Goal: Task Accomplishment & Management: Use online tool/utility

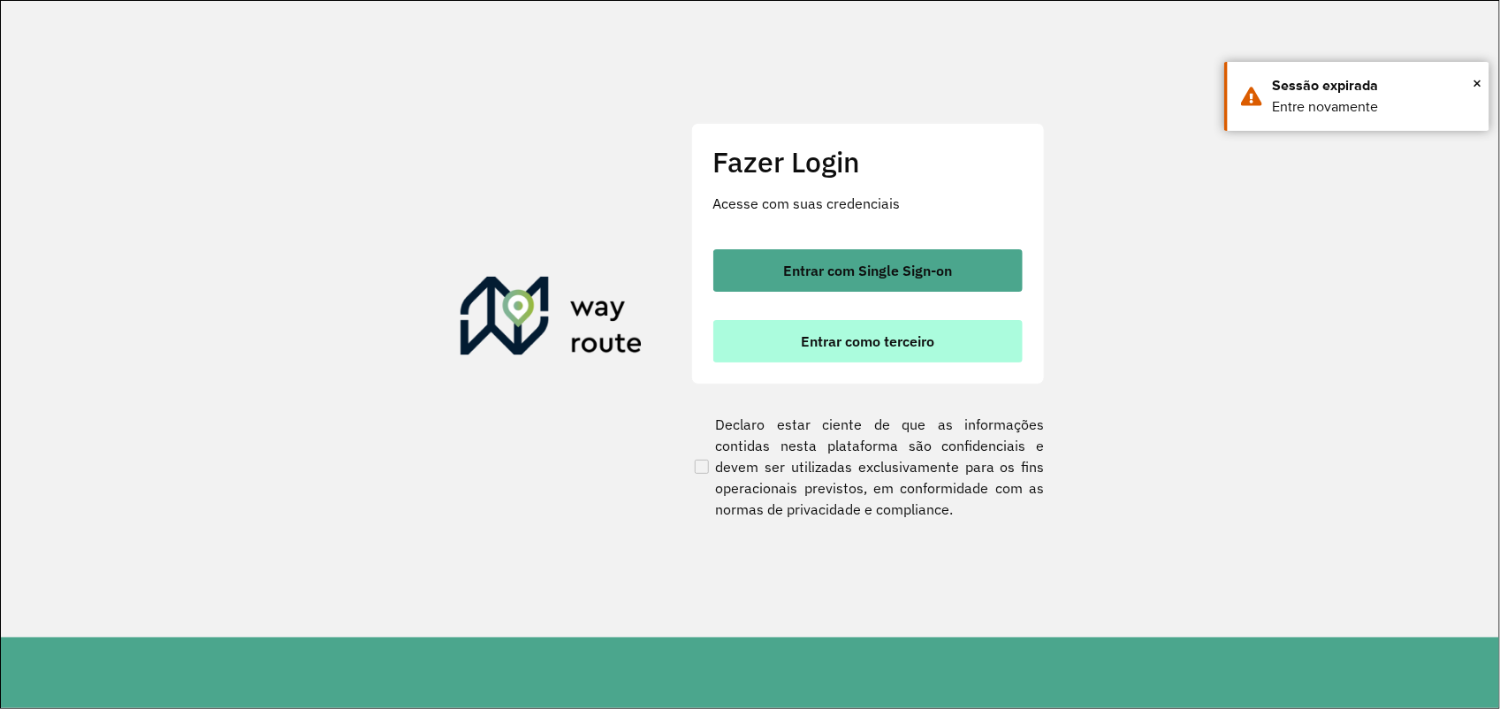
click at [872, 341] on span "Entrar como terceiro" at bounding box center [867, 341] width 133 height 14
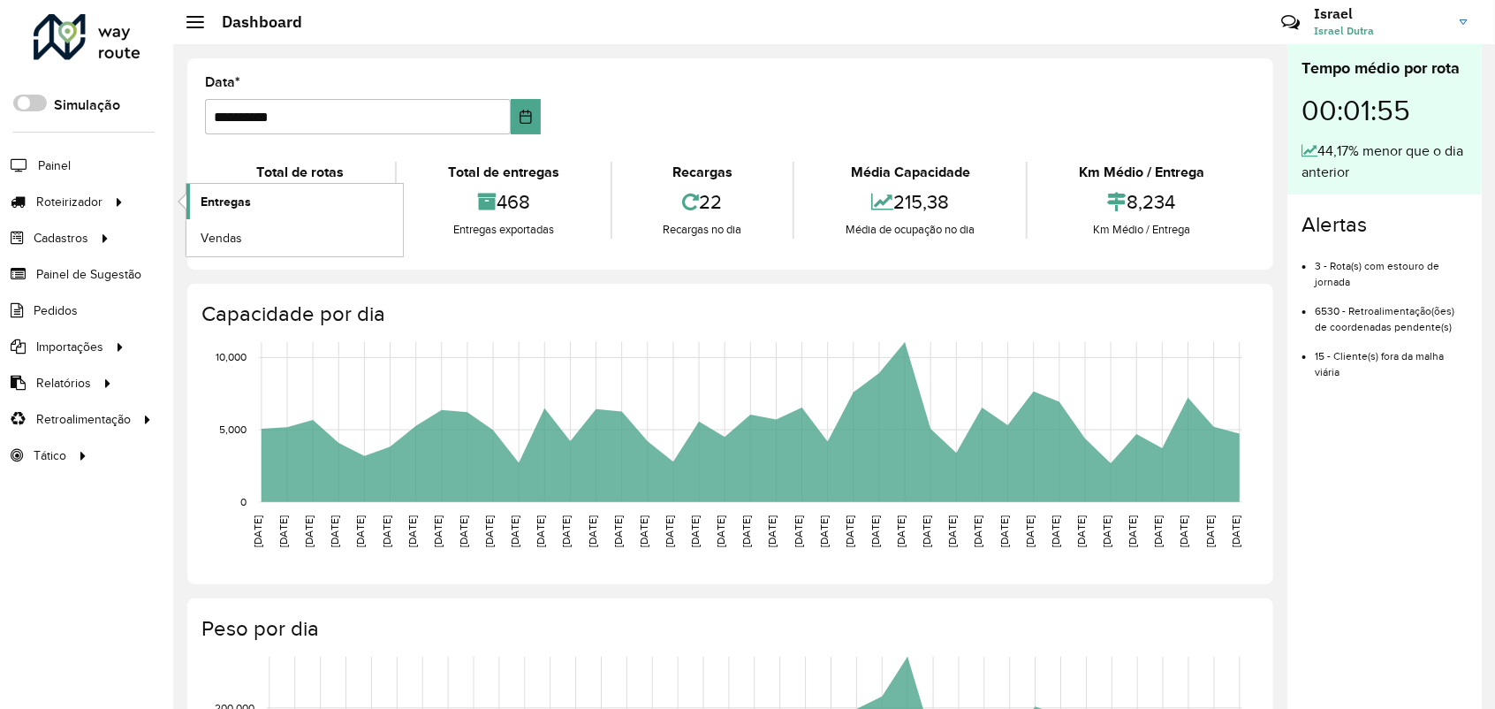
click at [235, 202] on span "Entregas" at bounding box center [226, 202] width 50 height 19
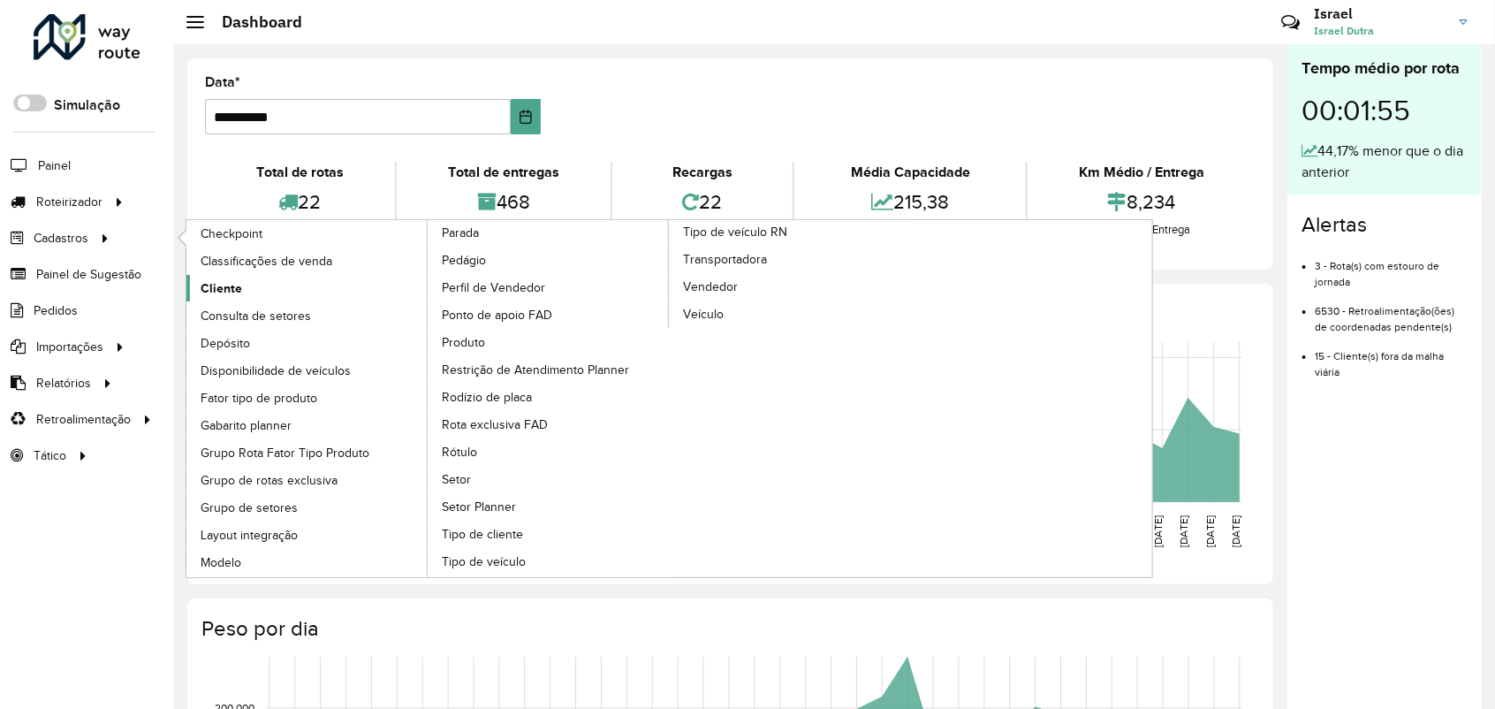
click at [236, 294] on span "Cliente" at bounding box center [222, 288] width 42 height 19
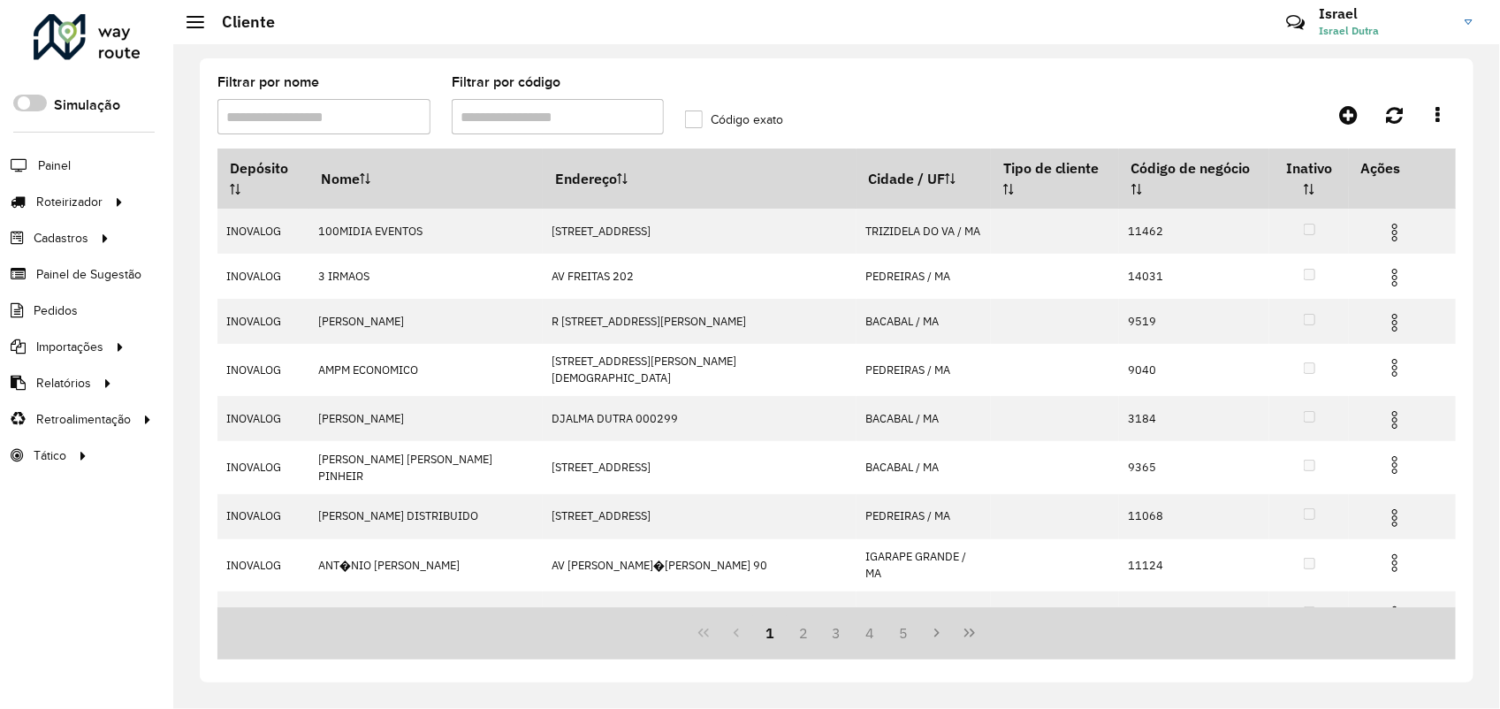
click at [498, 115] on input "Filtrar por código" at bounding box center [558, 116] width 213 height 35
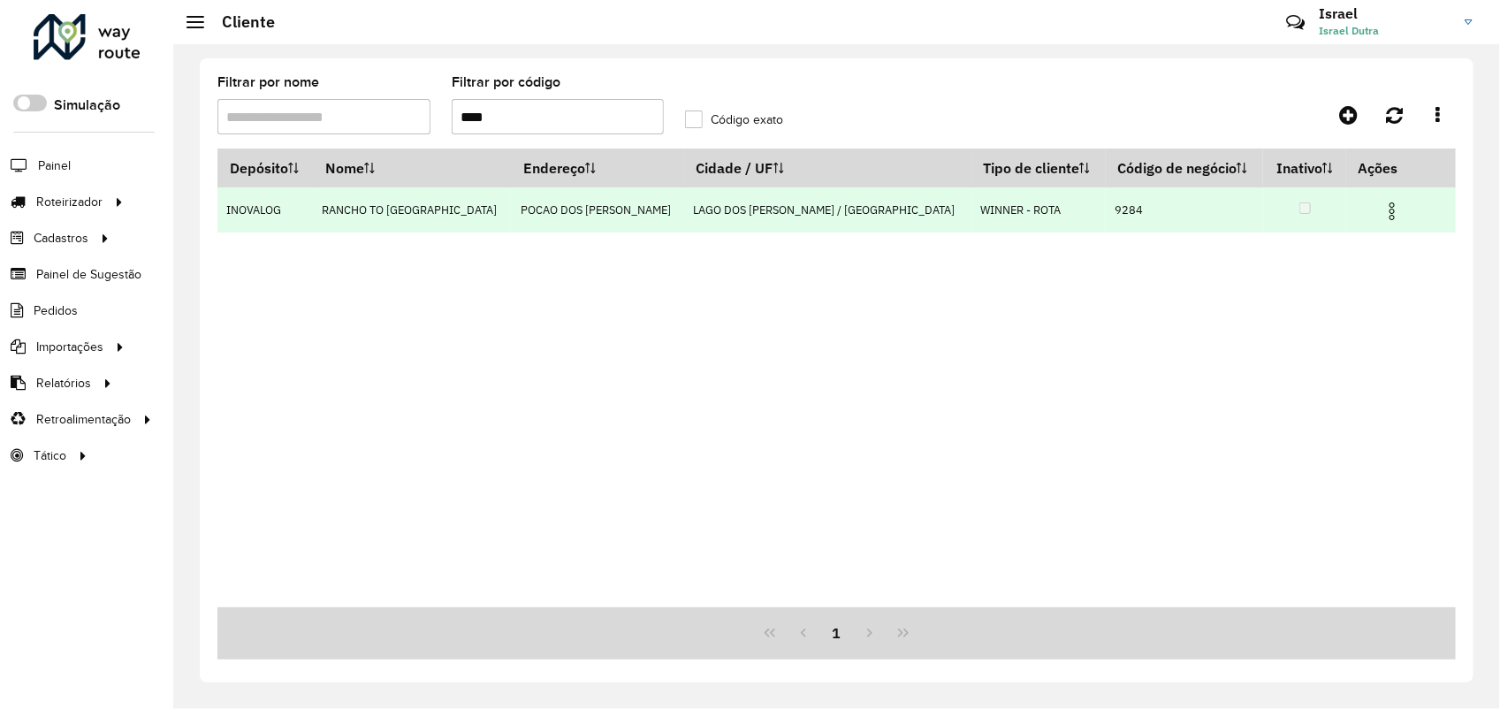
type input "****"
click at [1381, 213] on img at bounding box center [1391, 211] width 21 height 21
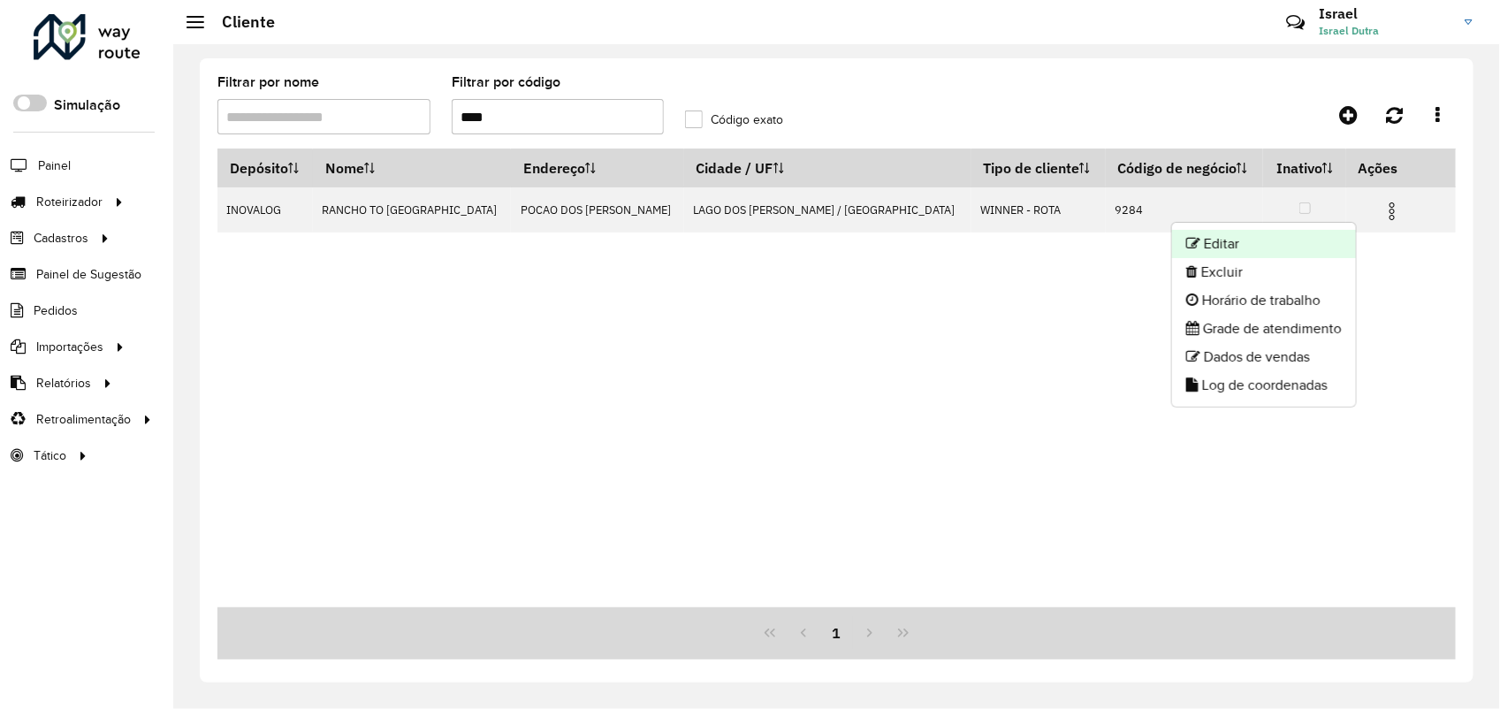
click at [1225, 246] on li "Editar" at bounding box center [1264, 244] width 184 height 28
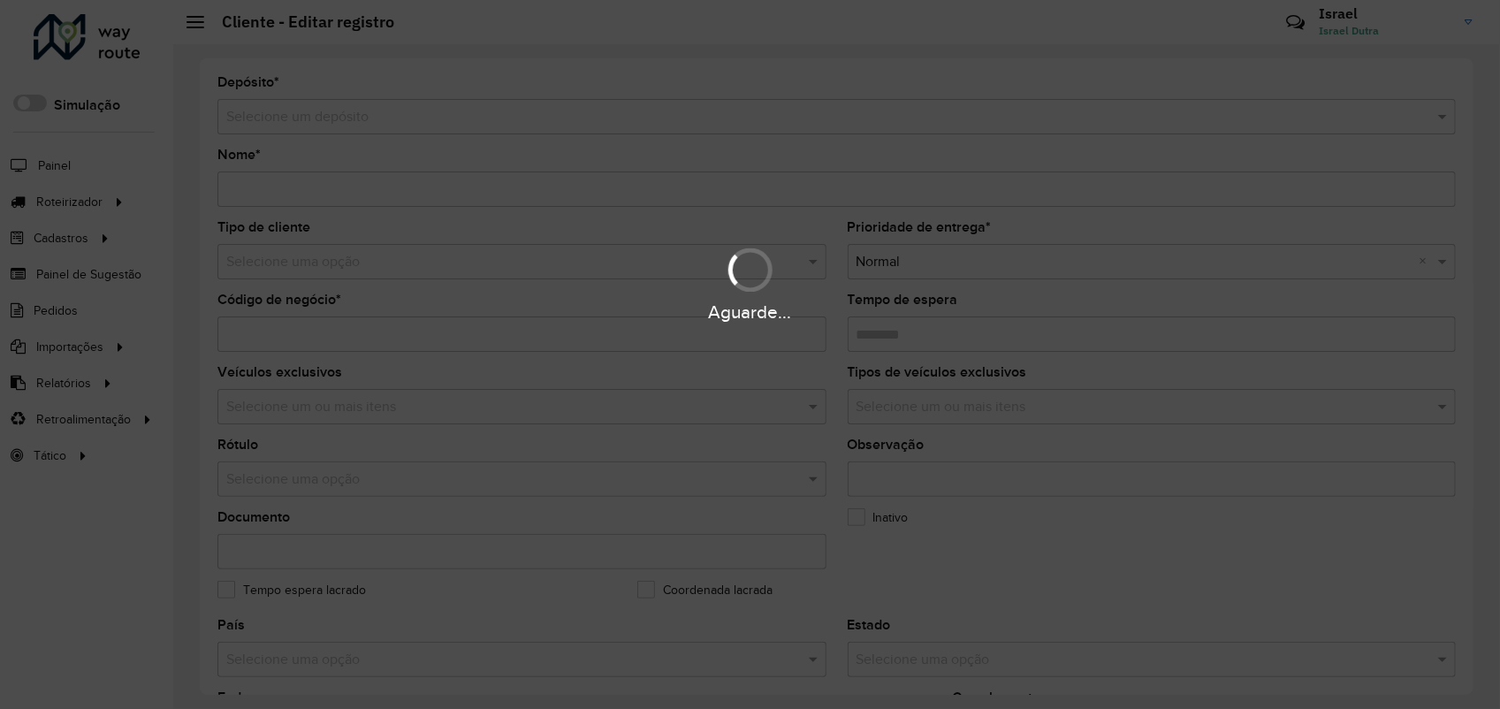
type input "**********"
type input "****"
type input "********"
type input "**********"
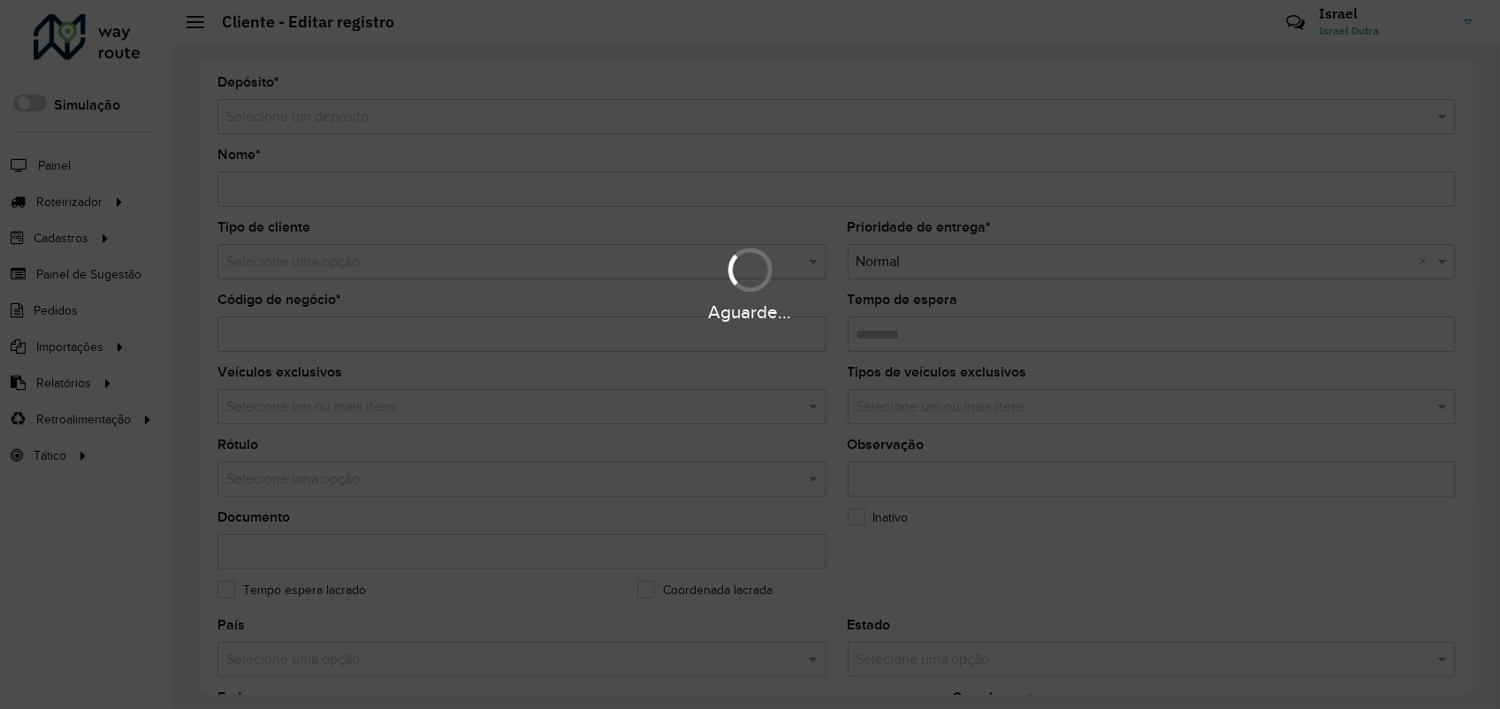
type input "*****"
type input "********"
type input "**********"
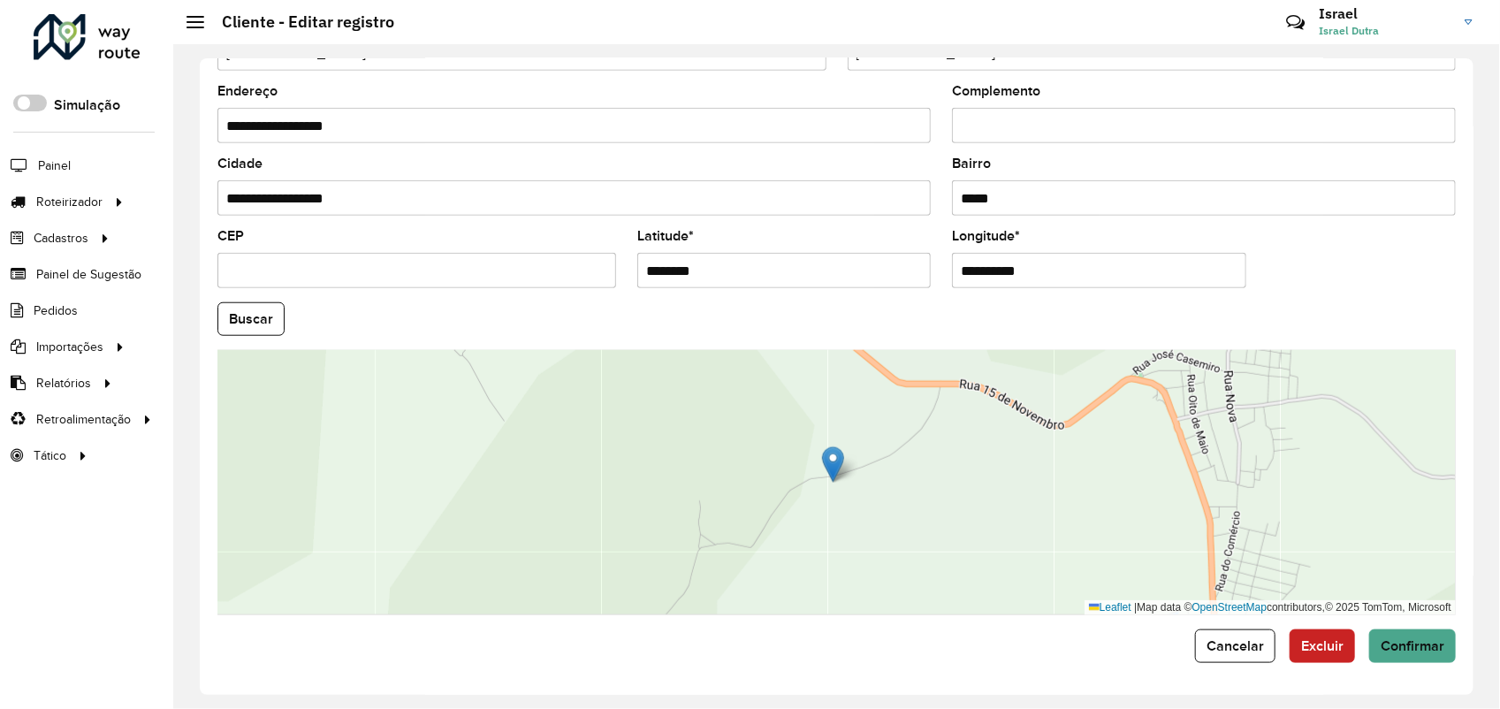
scroll to position [614, 0]
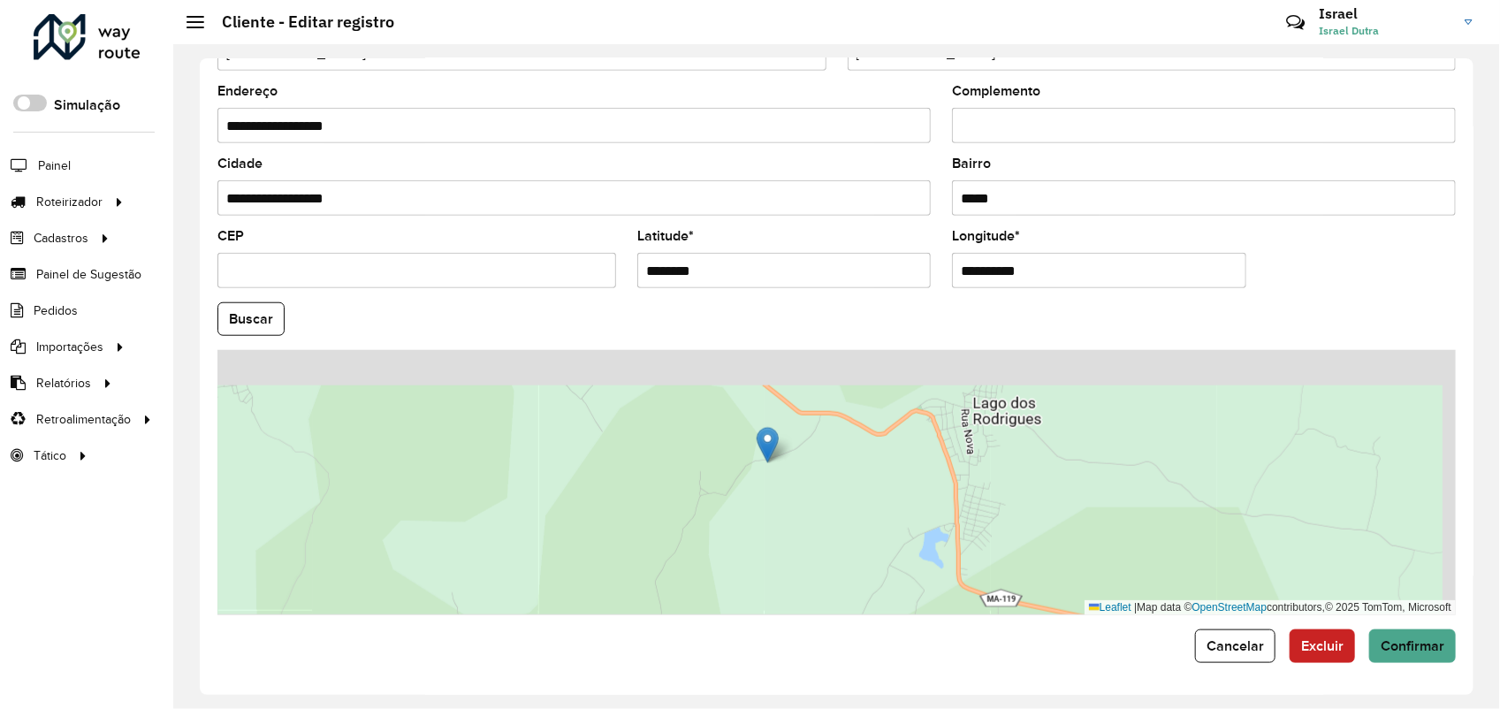
drag, startPoint x: 946, startPoint y: 453, endPoint x: 877, endPoint y: 488, distance: 77.1
click at [877, 488] on div "Leaflet | Map data © OpenStreetMap contributors,© 2025 TomTom, Microsoft" at bounding box center [836, 482] width 1238 height 265
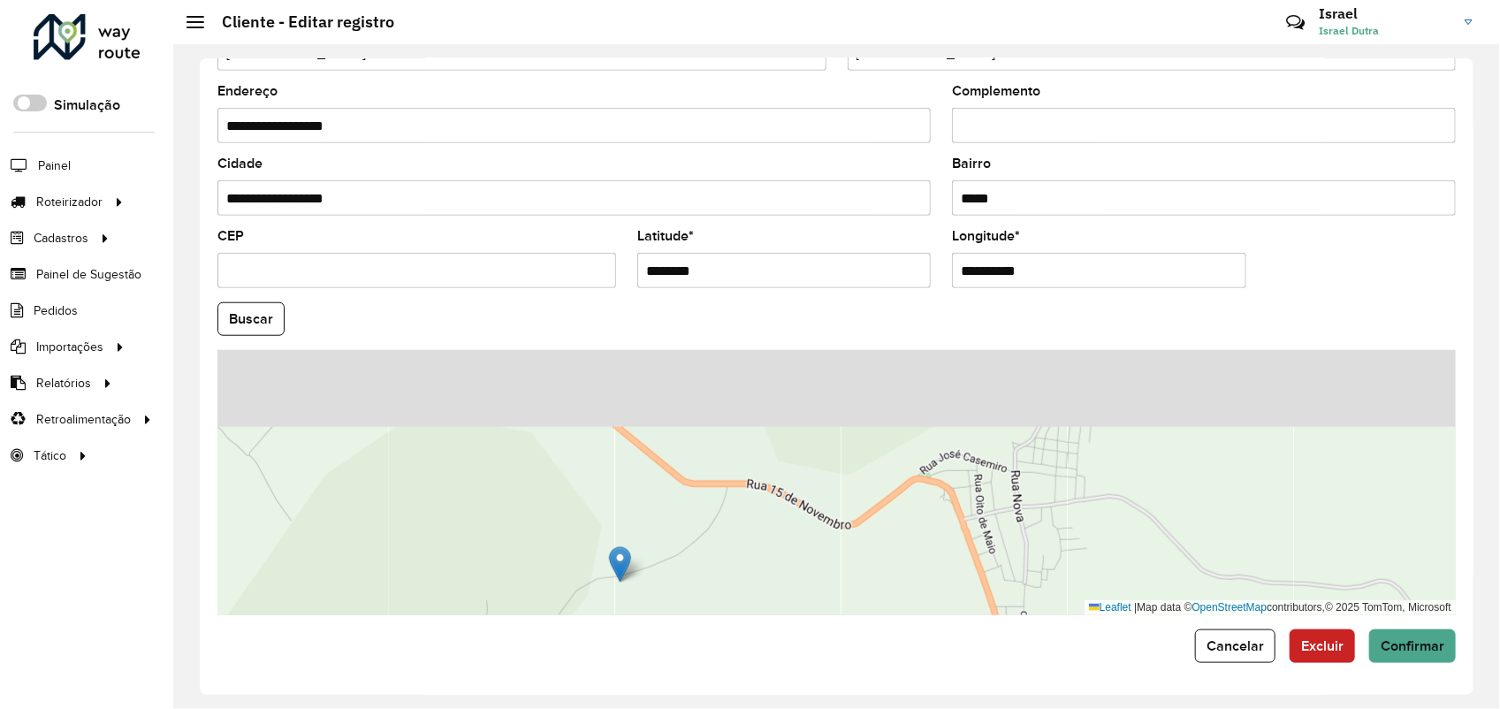
drag, startPoint x: 869, startPoint y: 470, endPoint x: 836, endPoint y: 607, distance: 140.8
click at [838, 612] on div "Leaflet | Map data © OpenStreetMap contributors,© 2025 TomTom, Microsoft" at bounding box center [836, 482] width 1238 height 265
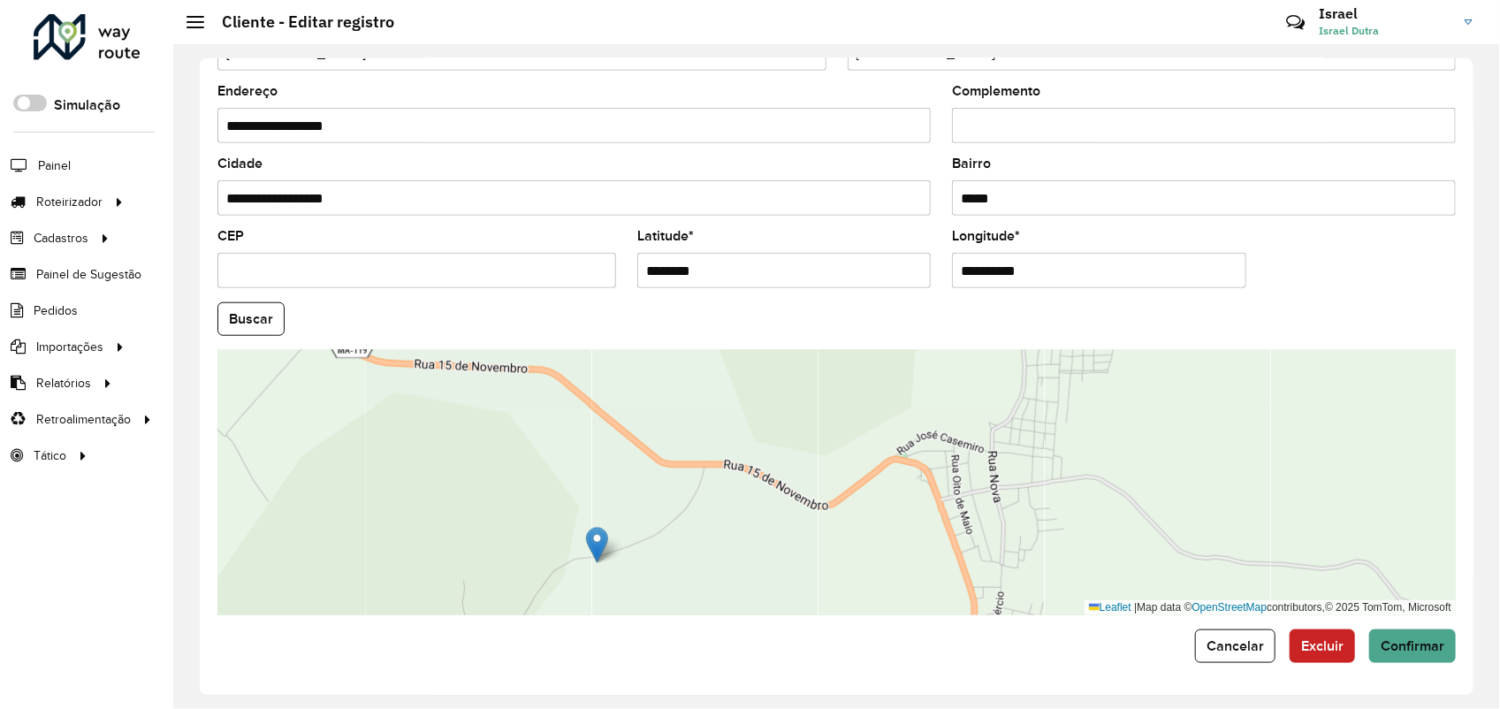
drag, startPoint x: 842, startPoint y: 571, endPoint x: 816, endPoint y: 552, distance: 32.4
click at [818, 552] on div "Leaflet | Map data © OpenStreetMap contributors,© 2025 TomTom, Microsoft" at bounding box center [836, 482] width 1238 height 265
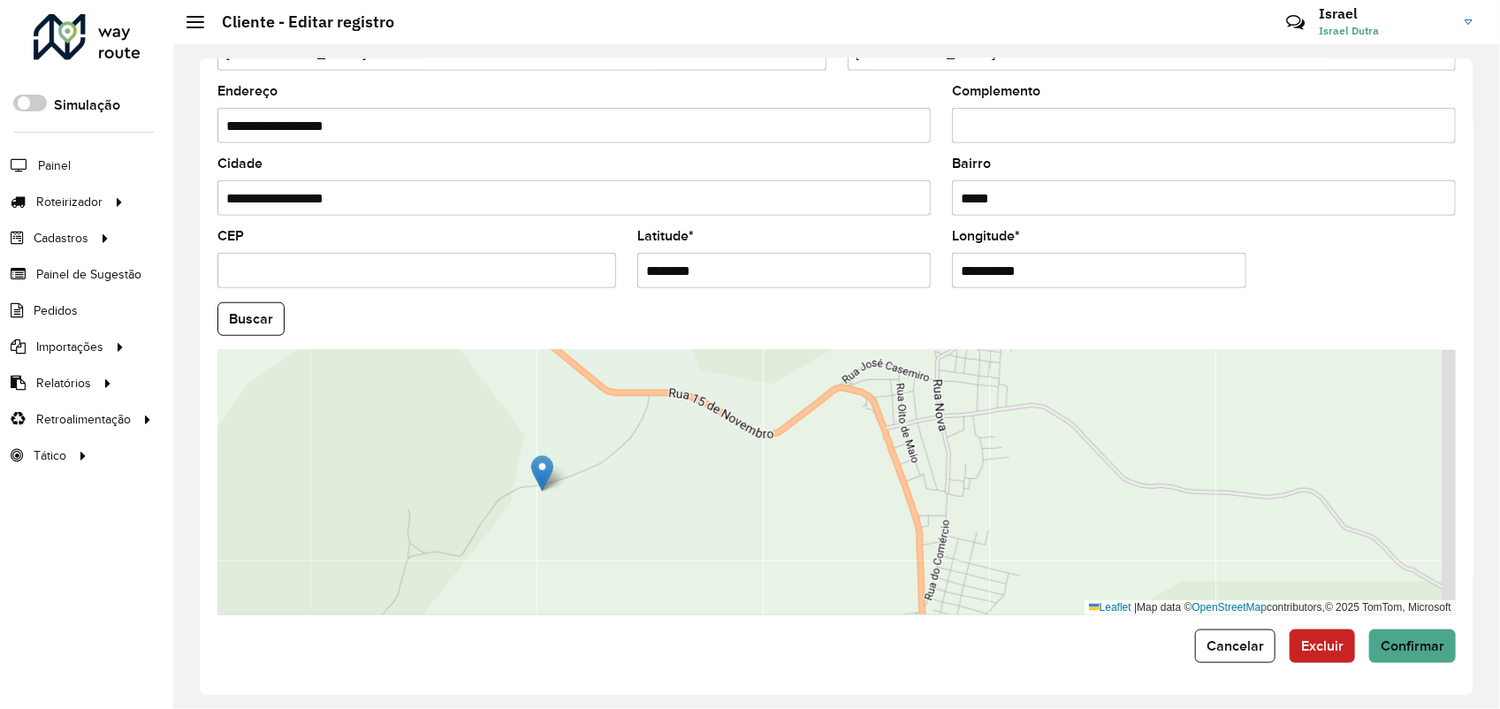
drag, startPoint x: 887, startPoint y: 558, endPoint x: 836, endPoint y: 486, distance: 87.5
click at [836, 486] on div "Leaflet | Map data © OpenStreetMap contributors,© 2025 TomTom, Microsoft" at bounding box center [836, 482] width 1238 height 265
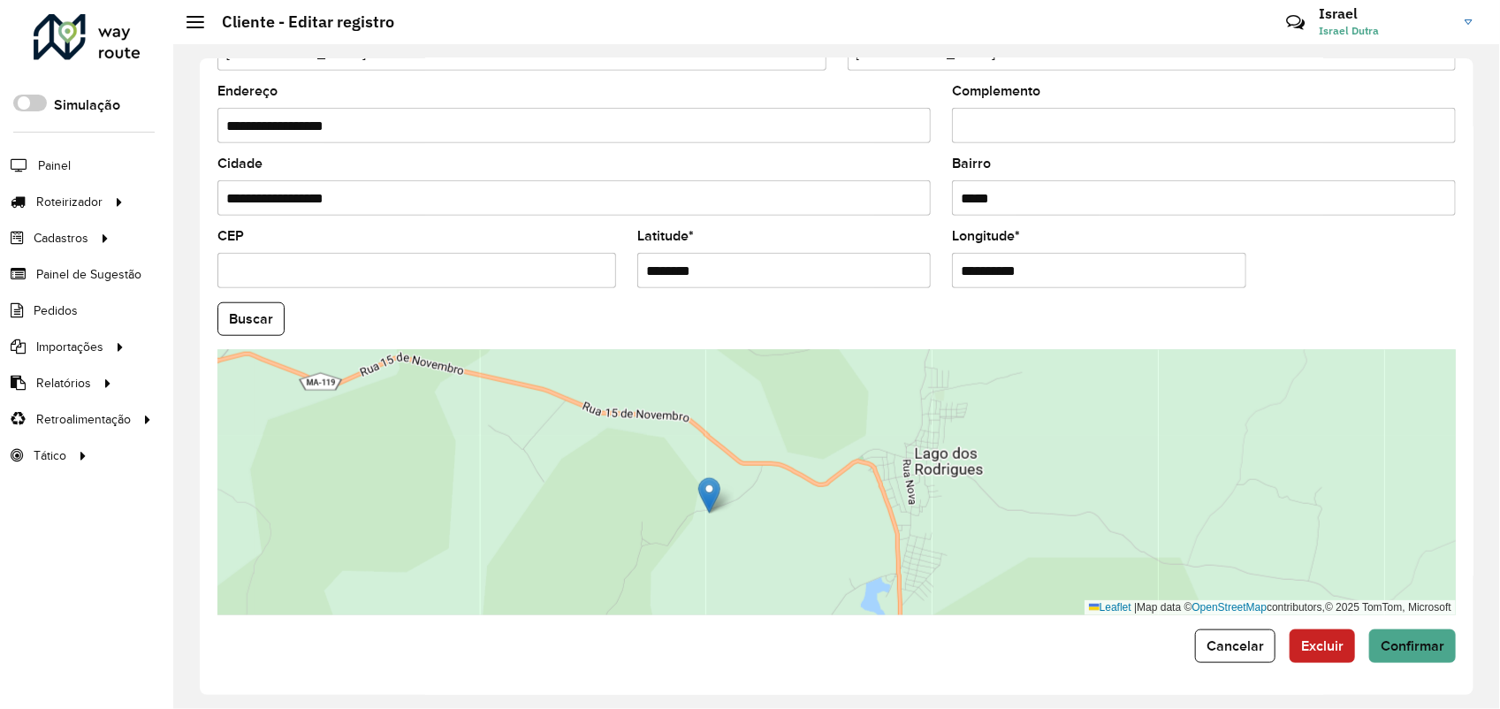
drag, startPoint x: 833, startPoint y: 524, endPoint x: 856, endPoint y: 551, distance: 35.1
click at [856, 551] on div "Leaflet | Map data © OpenStreetMap contributors,© 2025 TomTom, Microsoft" at bounding box center [836, 482] width 1238 height 265
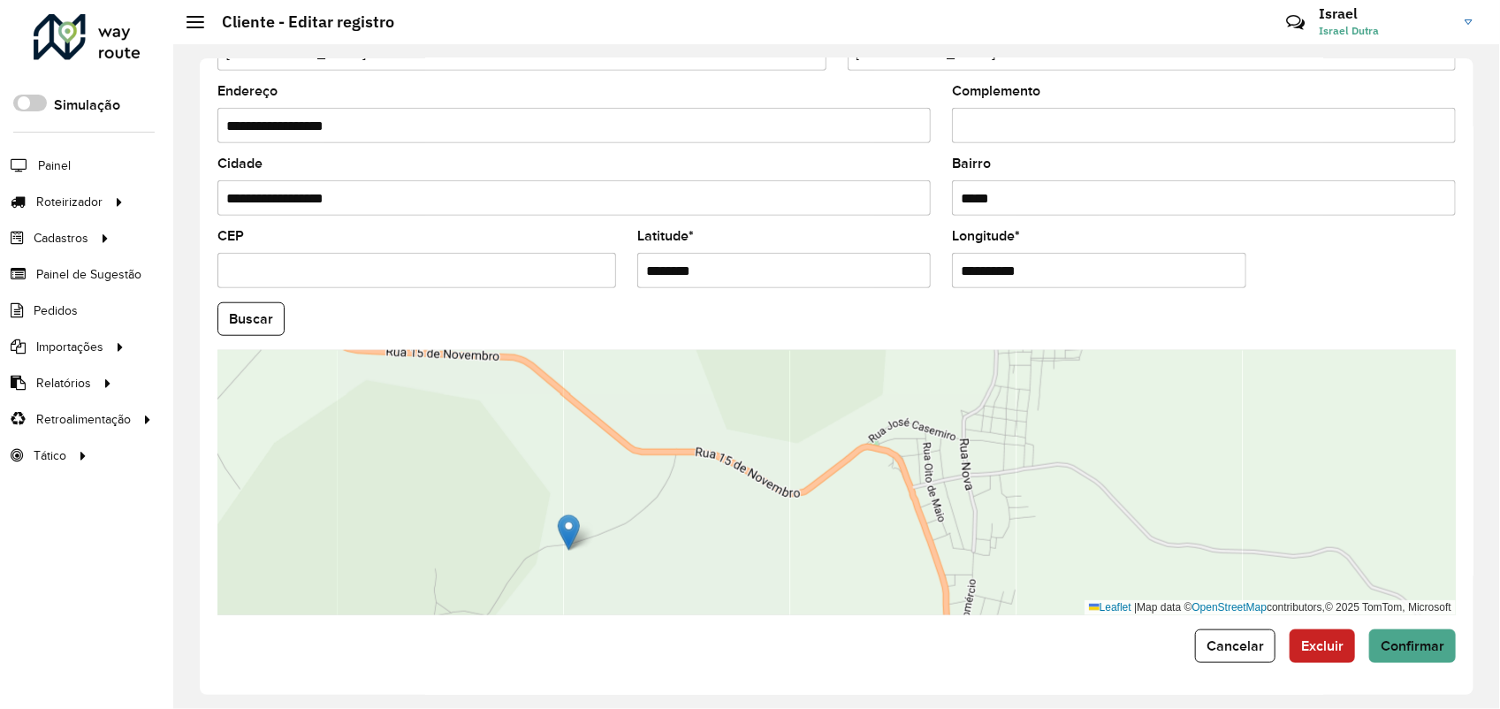
drag, startPoint x: 805, startPoint y: 520, endPoint x: 773, endPoint y: 564, distance: 54.5
click at [773, 564] on div "Leaflet | Map data © OpenStreetMap contributors,© 2025 TomTom, Microsoft" at bounding box center [836, 482] width 1238 height 265
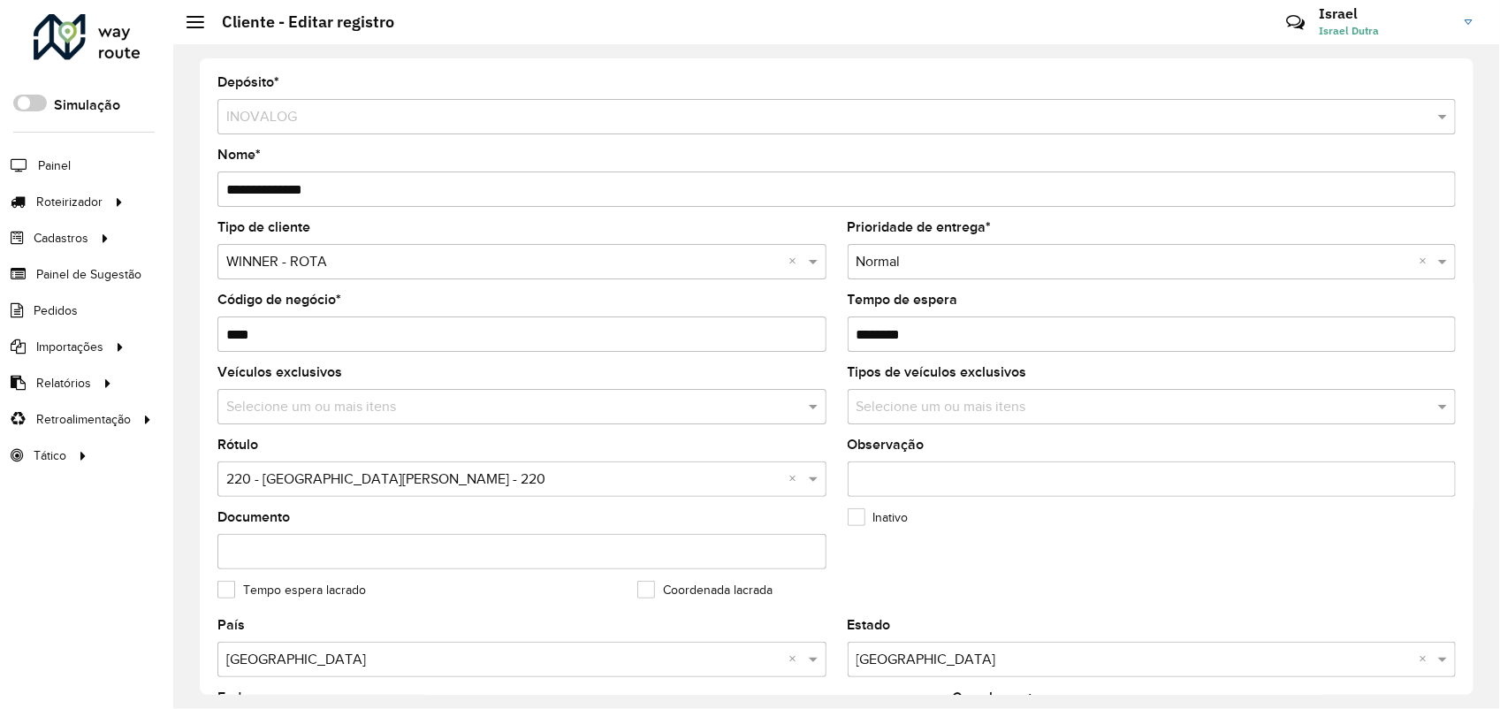
scroll to position [442, 0]
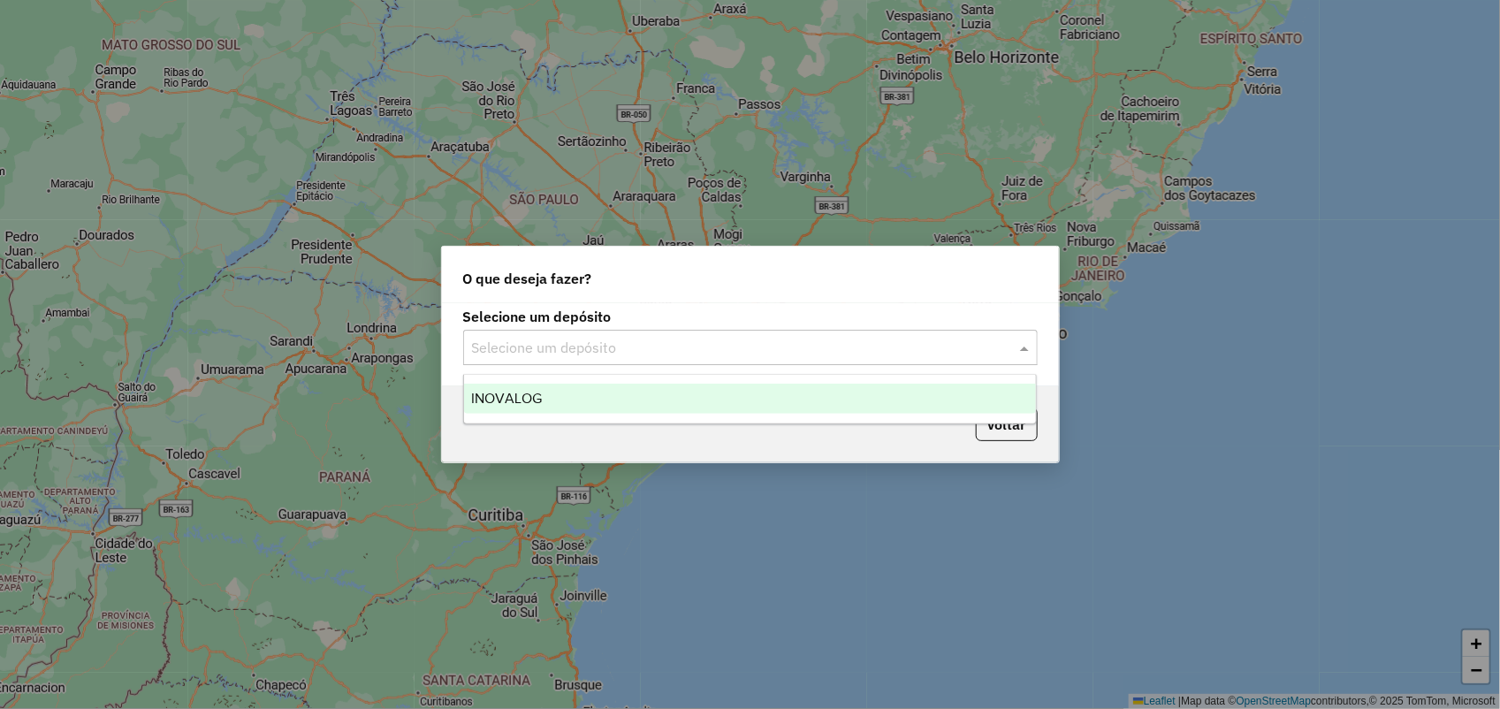
click at [604, 347] on input "text" at bounding box center [732, 348] width 521 height 21
click at [595, 399] on div "INOVALOG" at bounding box center [750, 399] width 573 height 30
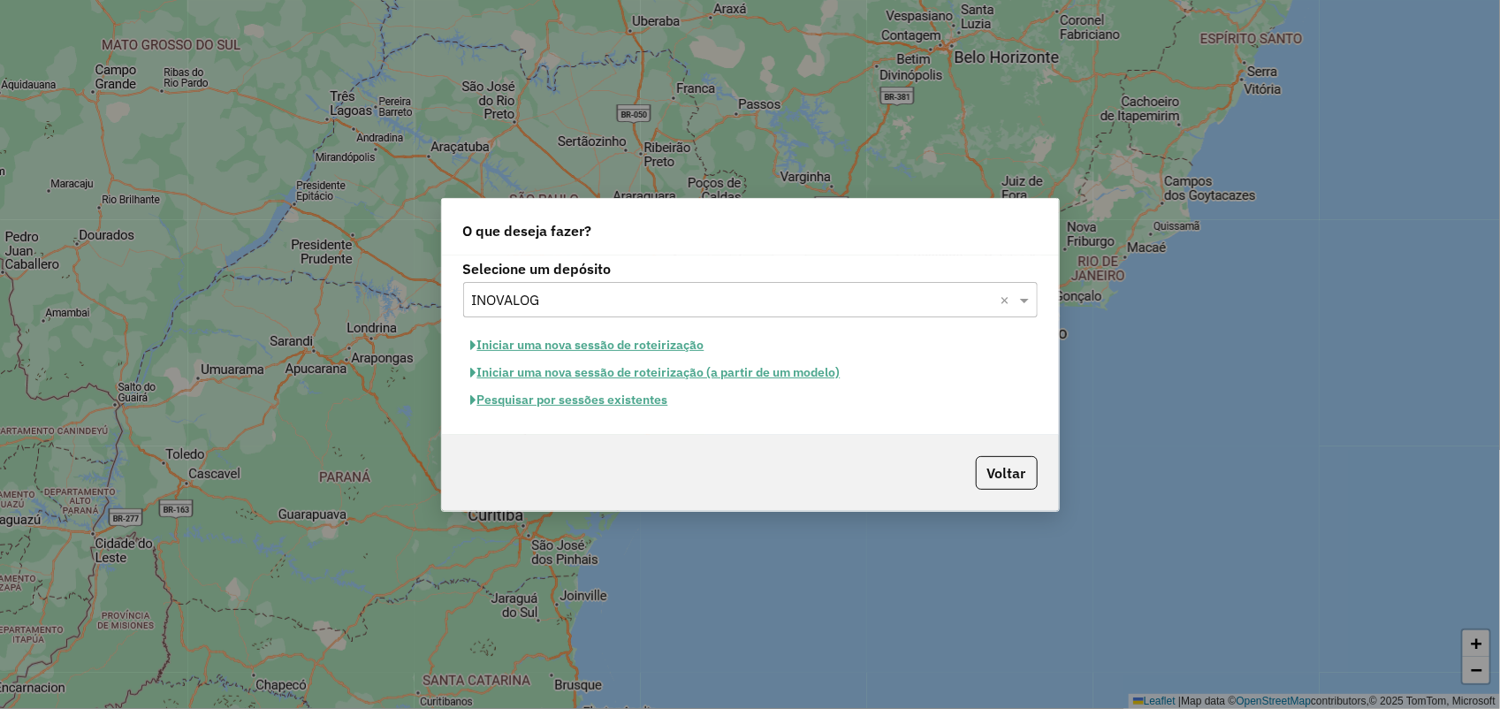
click at [621, 405] on button "Pesquisar por sessões existentes" at bounding box center [569, 399] width 213 height 27
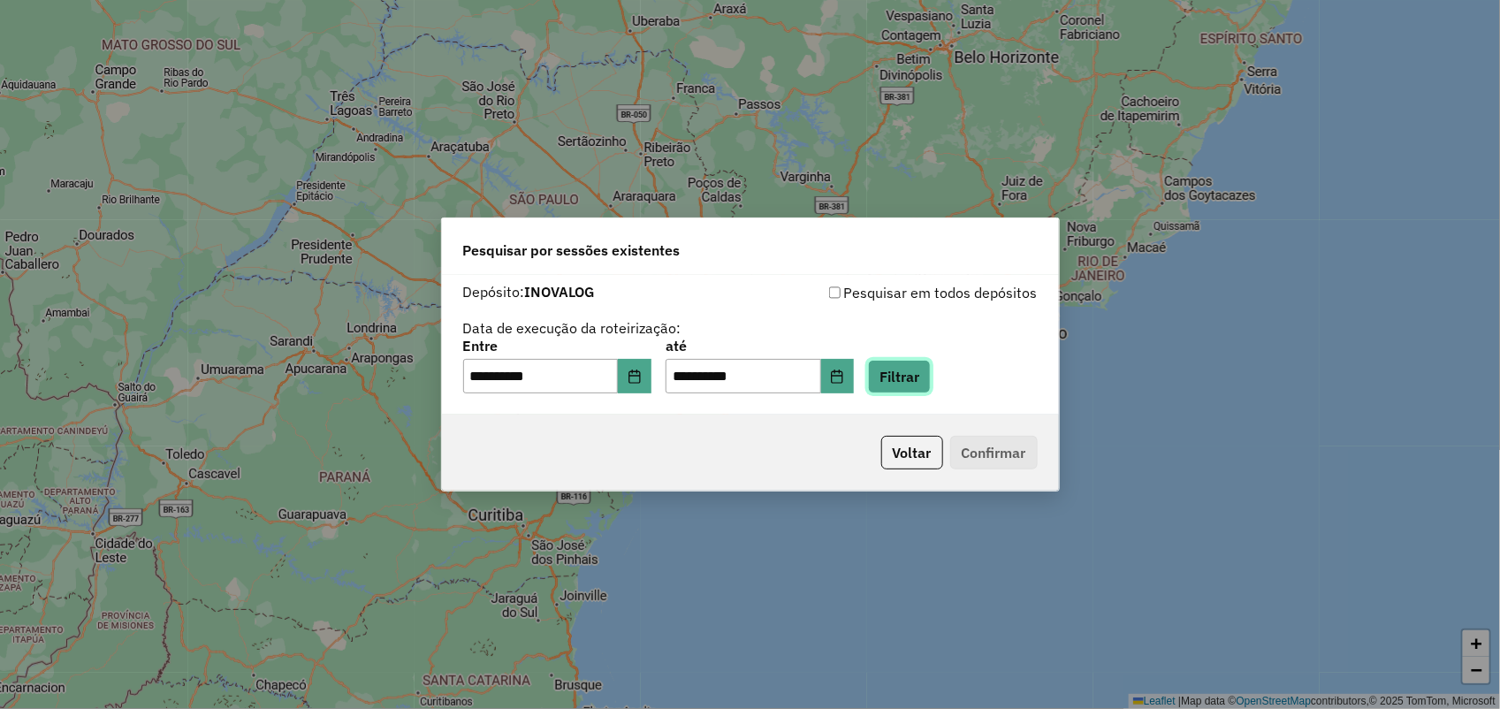
click at [929, 377] on button "Filtrar" at bounding box center [899, 377] width 63 height 34
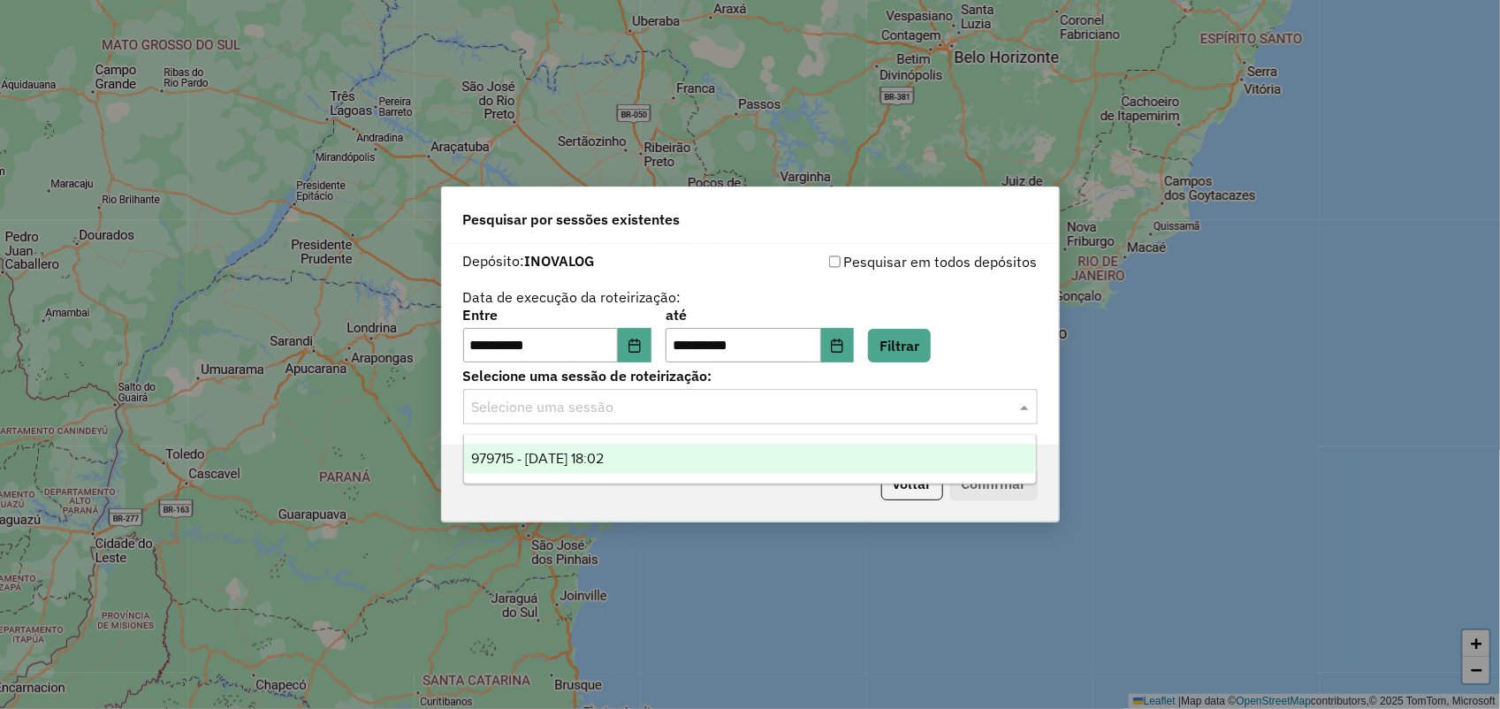
click at [670, 407] on input "text" at bounding box center [732, 407] width 521 height 21
click at [635, 469] on div "979715 - 15/08/2025 18:02" at bounding box center [750, 459] width 573 height 30
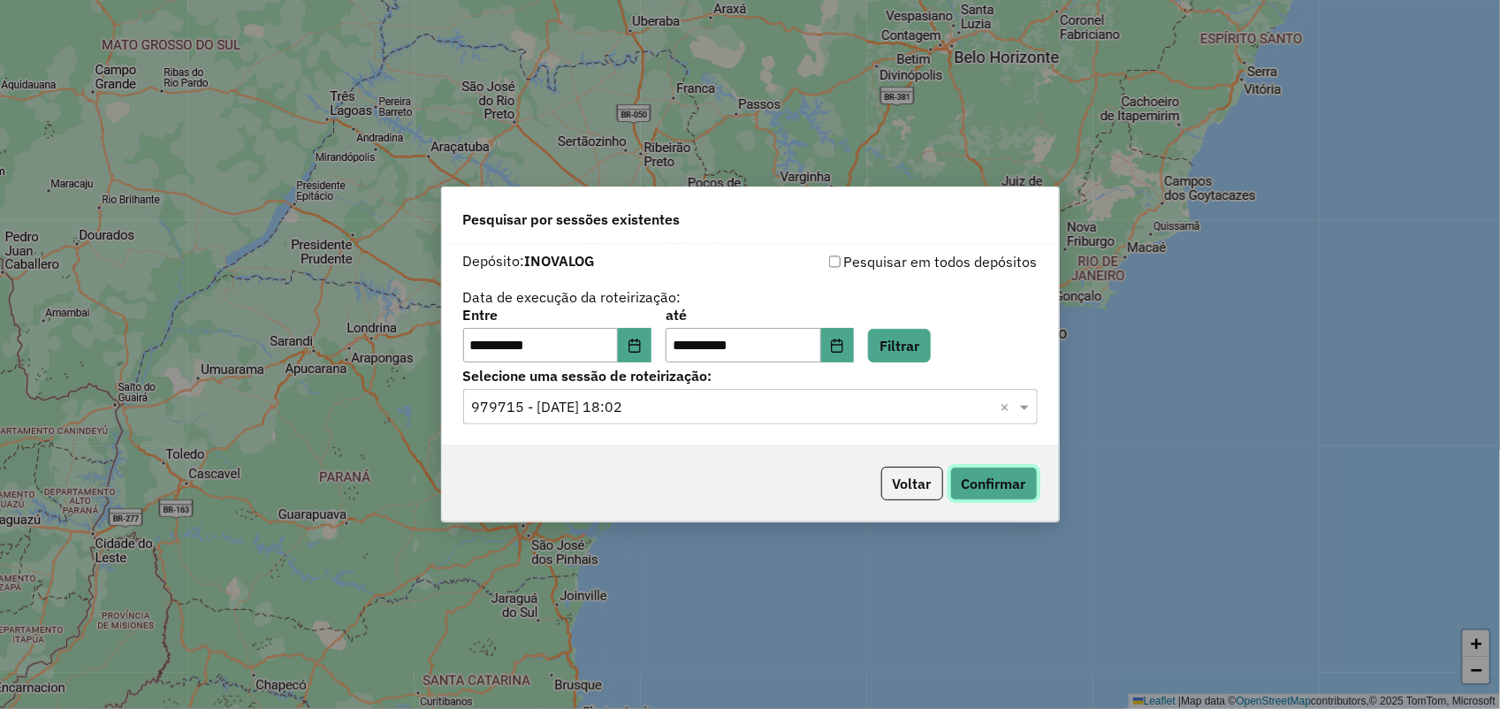
click at [1001, 484] on button "Confirmar" at bounding box center [994, 484] width 88 height 34
click at [921, 488] on button "Voltar" at bounding box center [912, 484] width 62 height 34
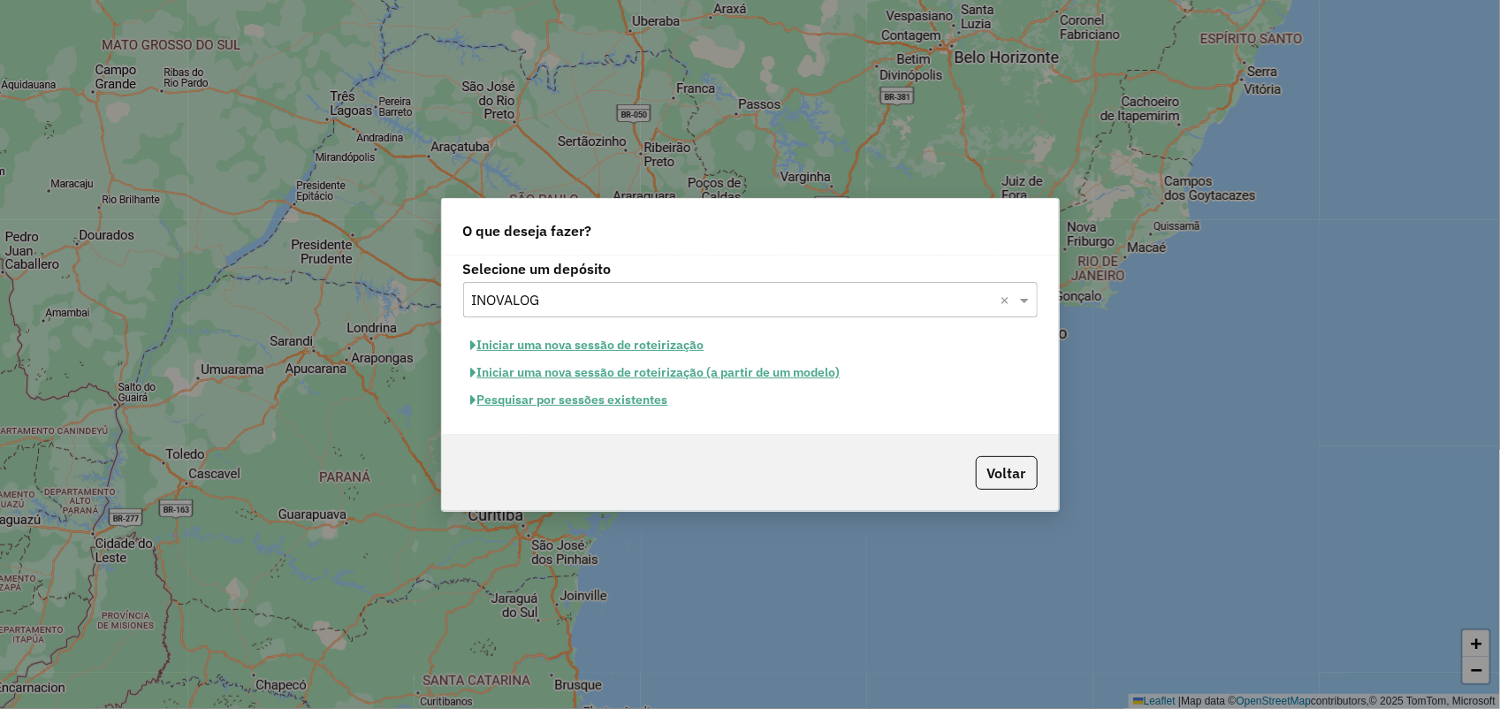
click at [1048, 223] on div "O que deseja fazer?" at bounding box center [750, 227] width 617 height 57
click at [1017, 465] on button "Voltar" at bounding box center [1007, 473] width 62 height 34
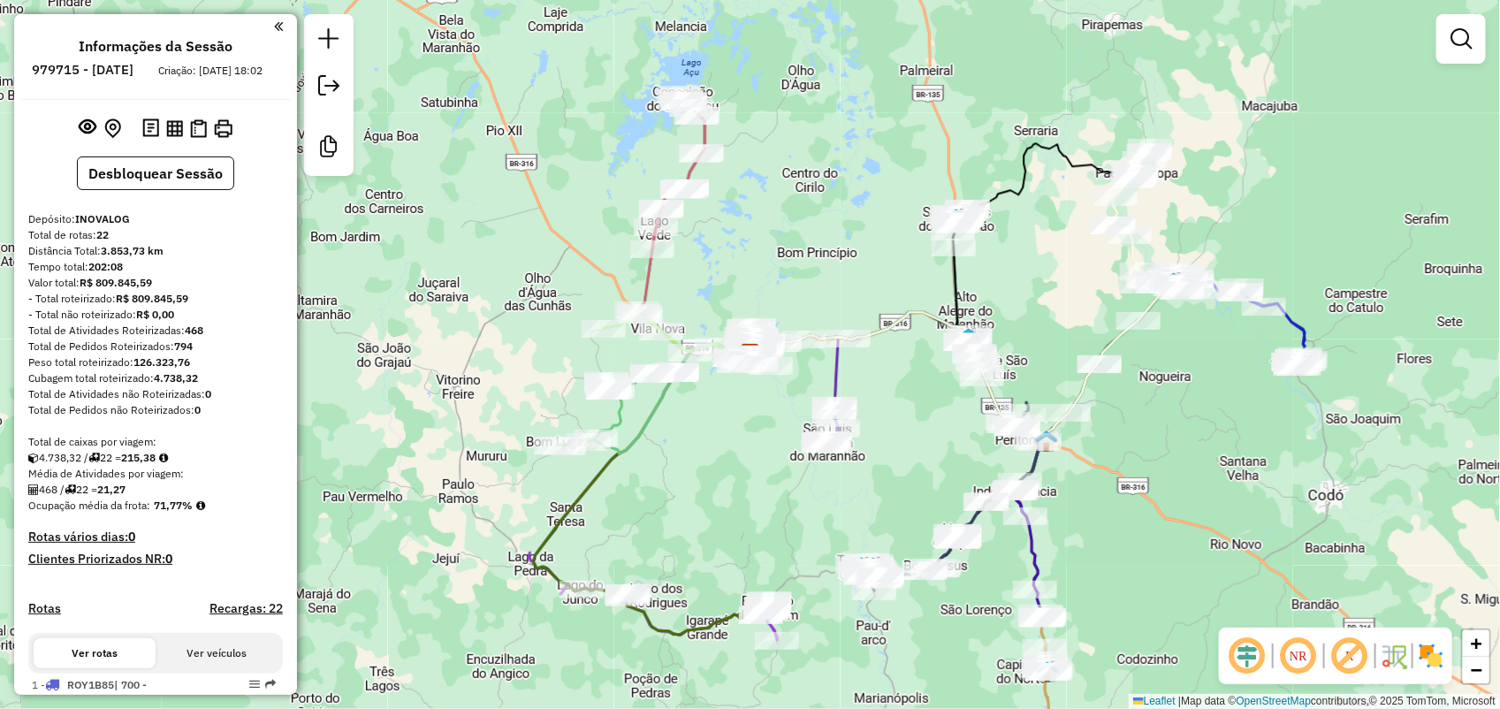
click at [1244, 654] on em at bounding box center [1247, 656] width 42 height 42
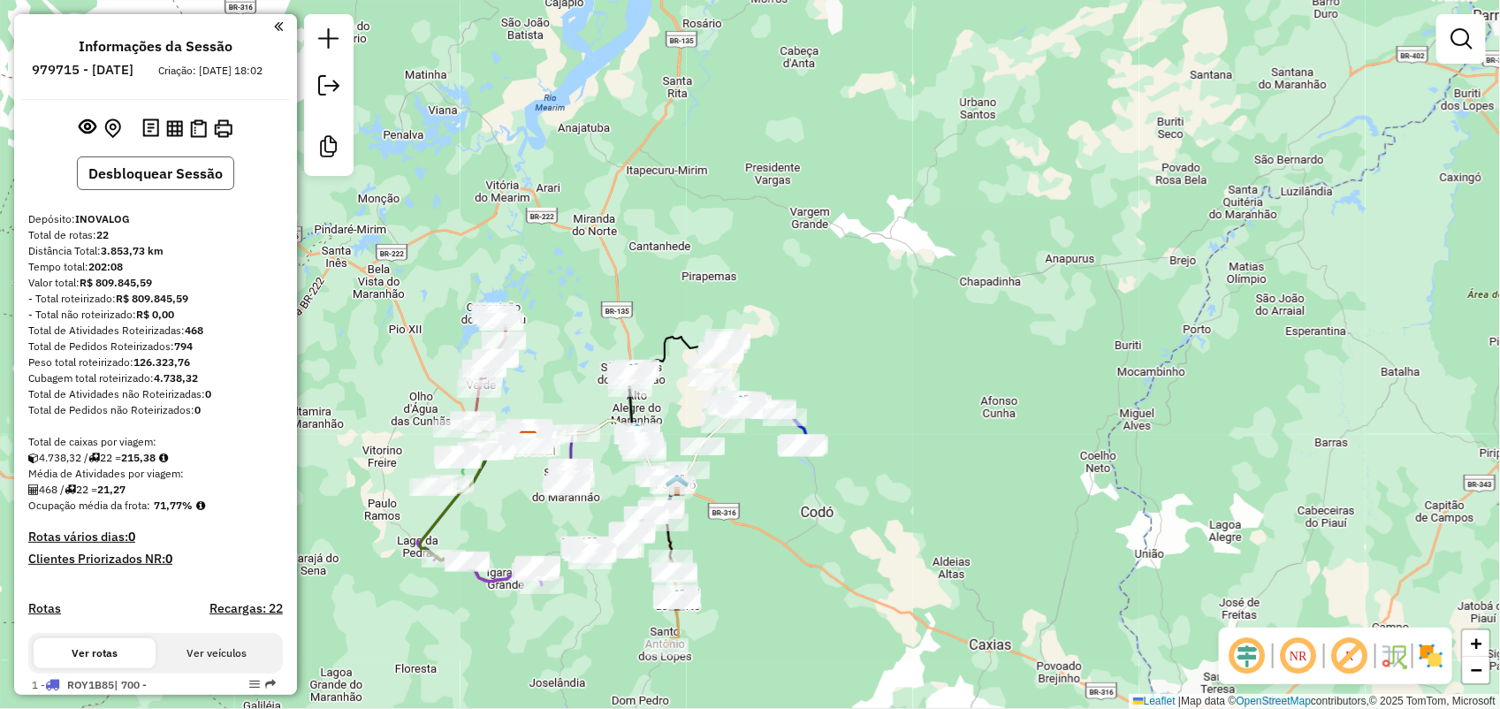
click at [152, 188] on button "Desbloquear Sessão" at bounding box center [155, 173] width 157 height 34
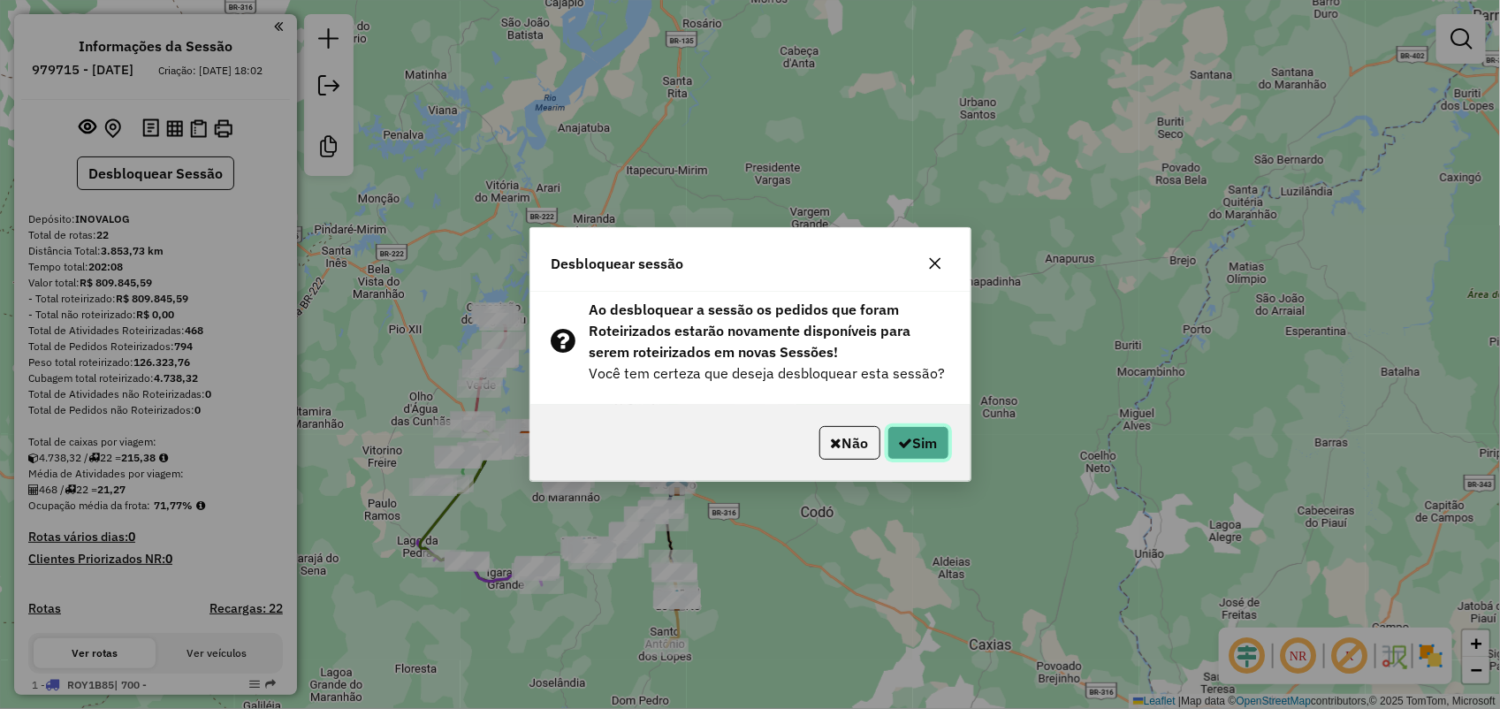
click at [917, 444] on button "Sim" at bounding box center [918, 443] width 62 height 34
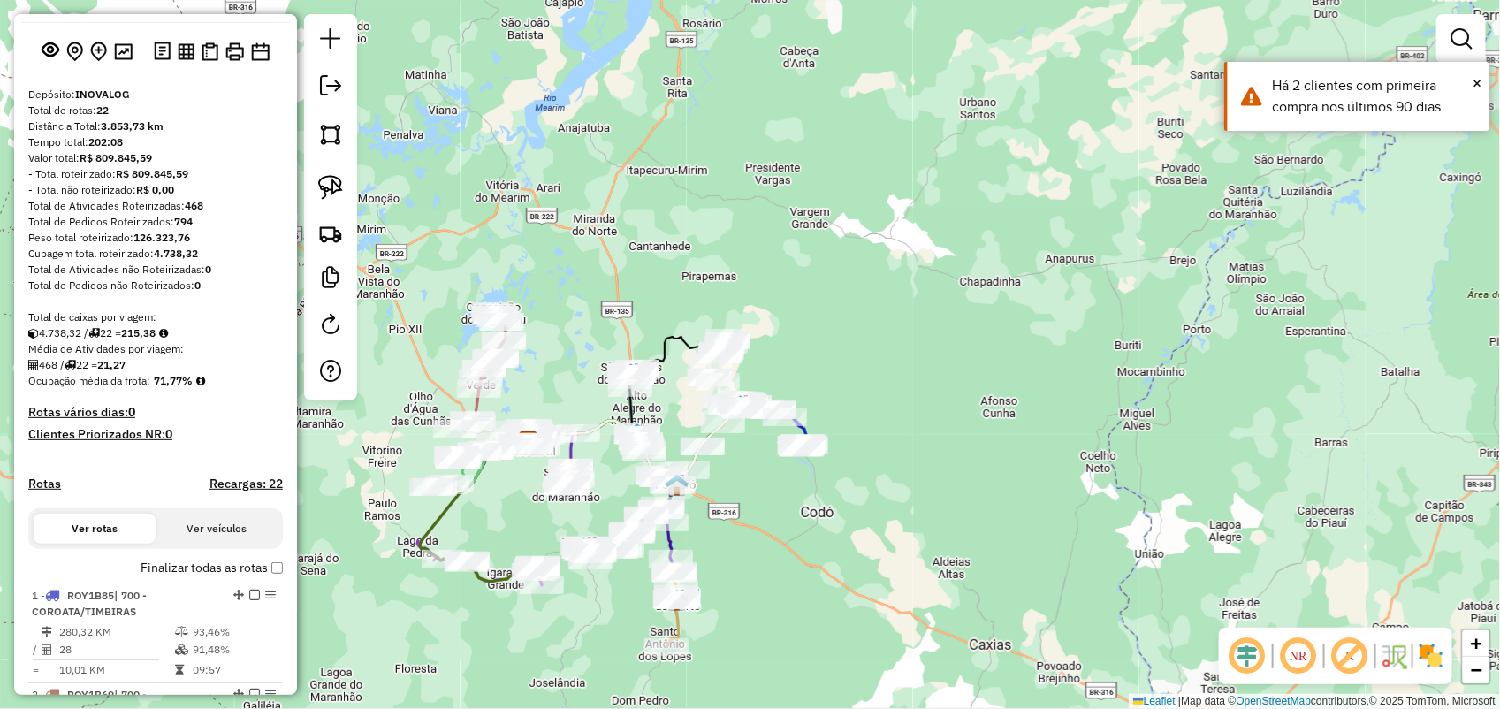
scroll to position [110, 0]
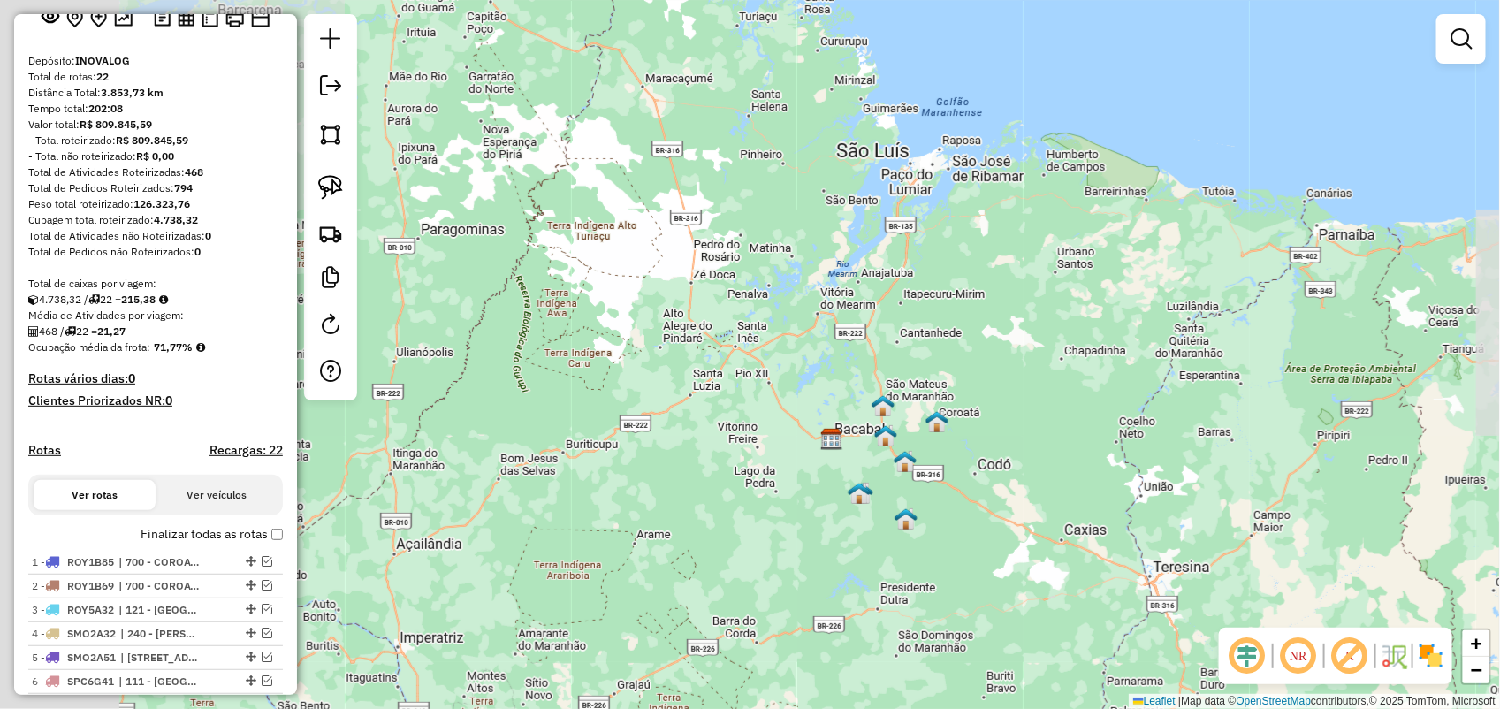
drag, startPoint x: 853, startPoint y: 486, endPoint x: 994, endPoint y: 466, distance: 142.9
click at [994, 466] on div "Janela de atendimento Grade de atendimento Capacidade Transportadoras Veículos …" at bounding box center [750, 354] width 1500 height 709
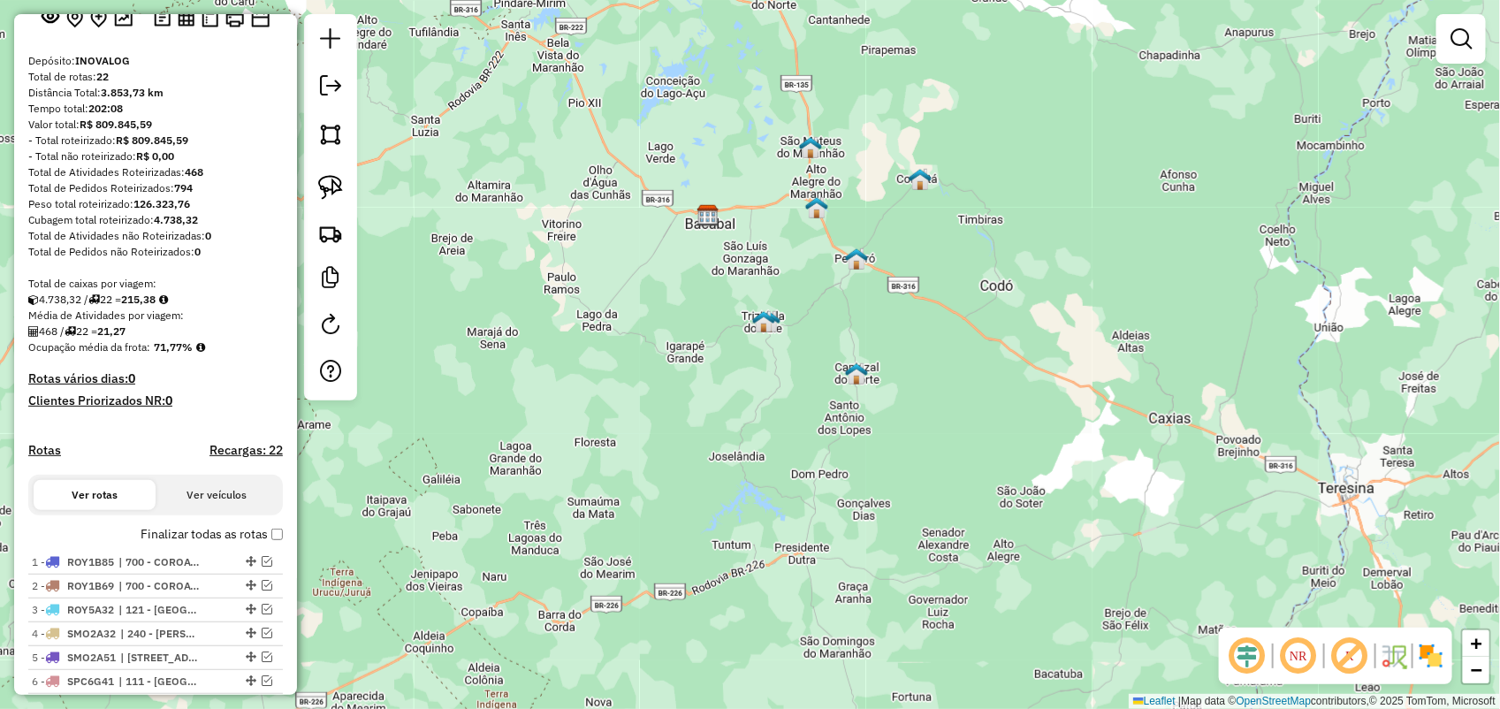
drag, startPoint x: 947, startPoint y: 466, endPoint x: 962, endPoint y: 266, distance: 200.3
click at [962, 266] on div "Janela de atendimento Grade de atendimento Capacidade Transportadoras Veículos …" at bounding box center [750, 354] width 1500 height 709
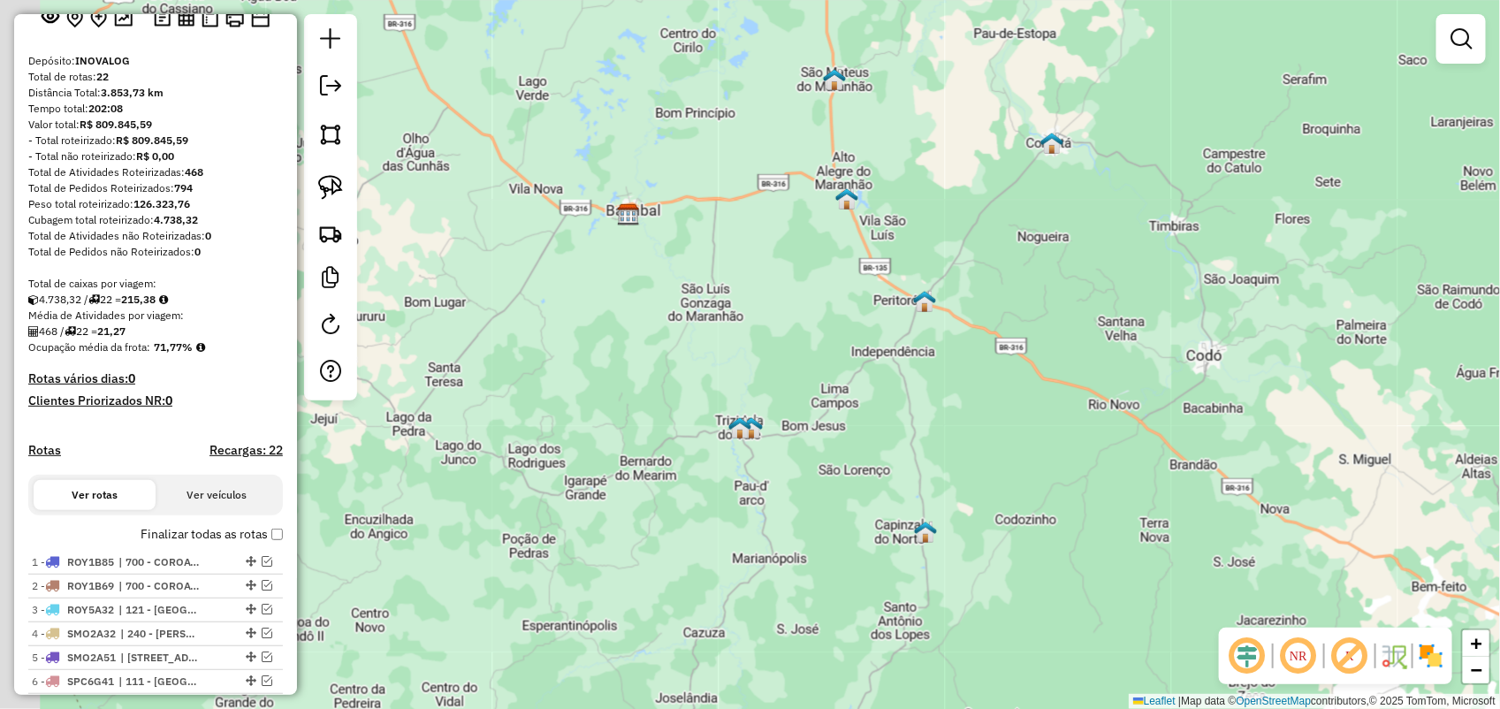
drag, startPoint x: 955, startPoint y: 266, endPoint x: 1181, endPoint y: 358, distance: 243.4
click at [1181, 358] on div "Janela de atendimento Grade de atendimento Capacidade Transportadoras Veículos …" at bounding box center [750, 354] width 1500 height 709
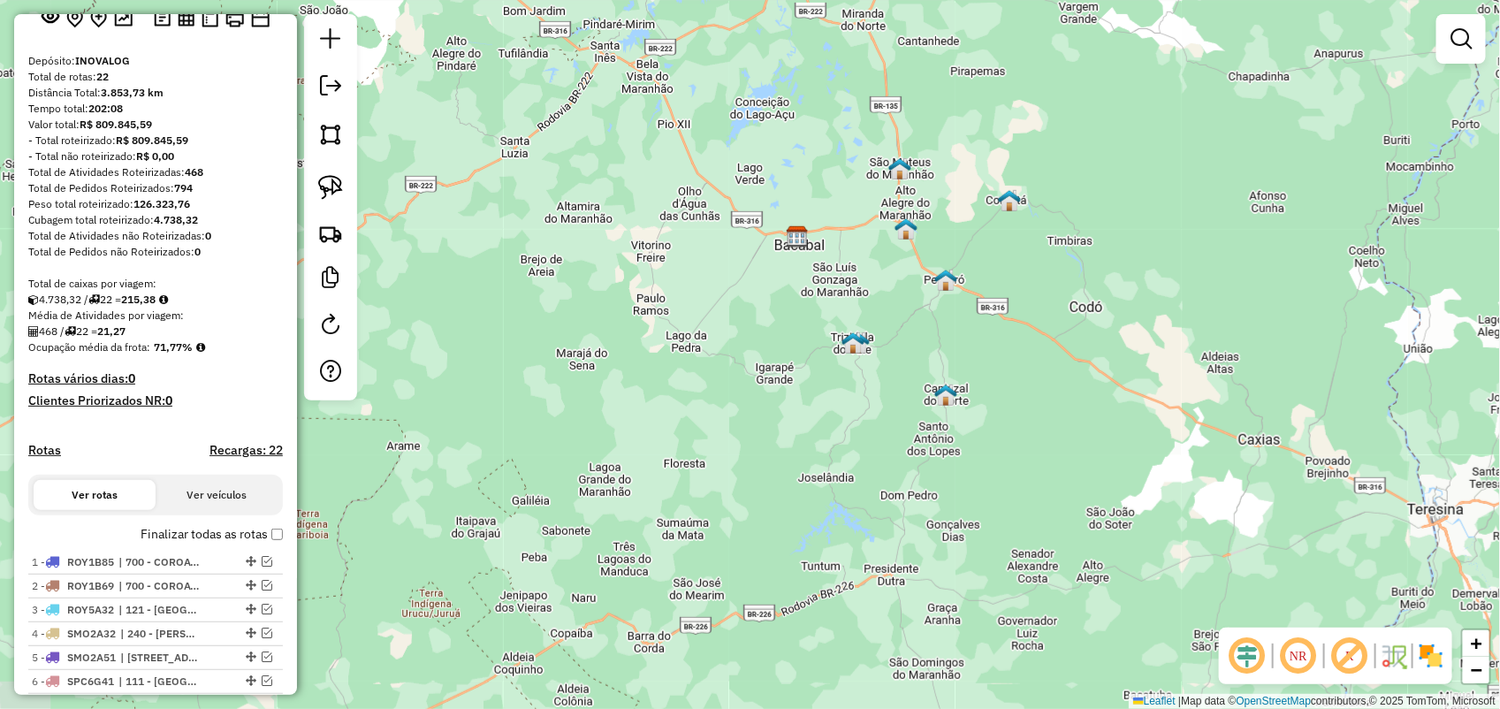
drag, startPoint x: 1184, startPoint y: 358, endPoint x: 1077, endPoint y: 308, distance: 119.0
click at [1077, 308] on div "Janela de atendimento Grade de atendimento Capacidade Transportadoras Veículos …" at bounding box center [750, 354] width 1500 height 709
